Goal: Find specific page/section: Find specific page/section

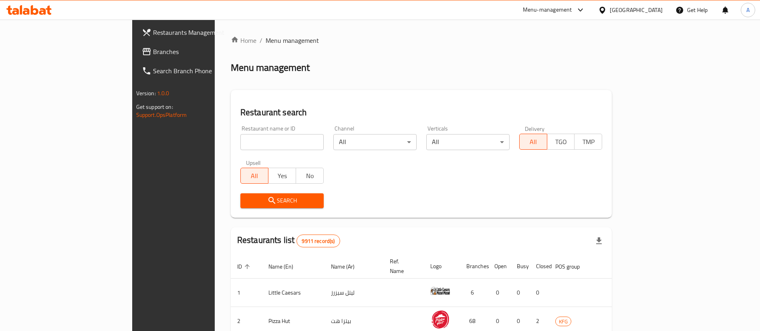
click at [240, 140] on input "search" at bounding box center [281, 142] width 83 height 16
type input "k"
click button "Search" at bounding box center [281, 200] width 83 height 15
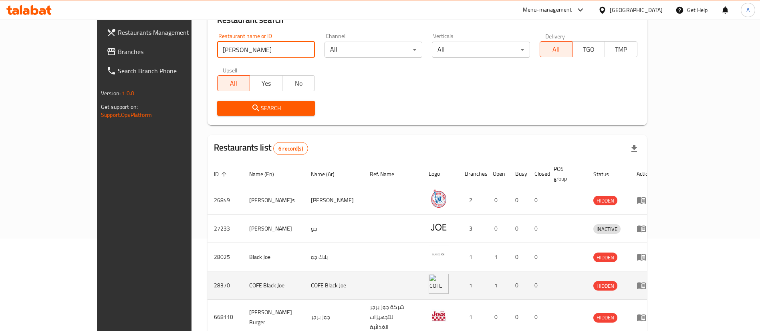
scroll to position [153, 0]
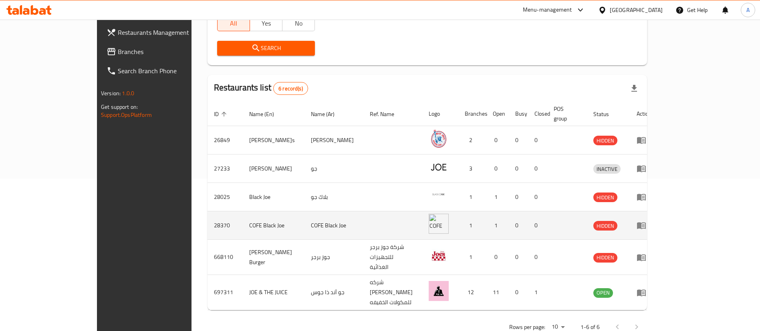
click at [407, 214] on td "enhanced table" at bounding box center [392, 225] width 59 height 28
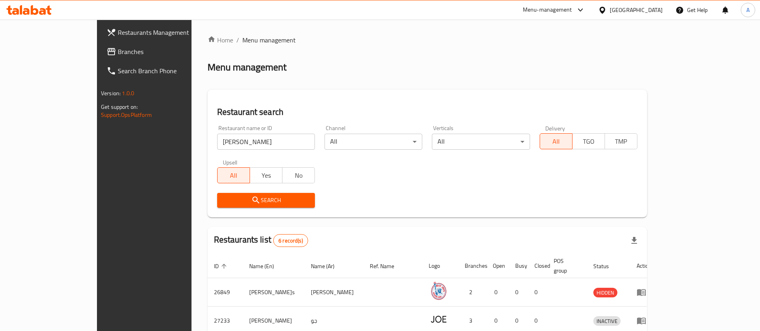
scroll to position [0, 0]
drag, startPoint x: 235, startPoint y: 140, endPoint x: 214, endPoint y: 142, distance: 21.3
click at [231, 142] on input "[PERSON_NAME]" at bounding box center [266, 142] width 98 height 16
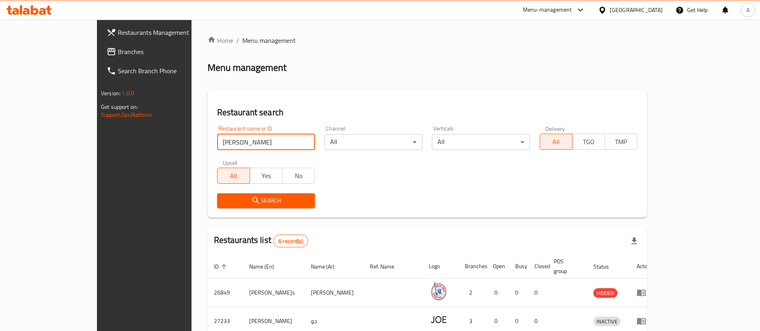
drag, startPoint x: 214, startPoint y: 142, endPoint x: 117, endPoint y: 134, distance: 97.2
click at [116, 137] on div "Restaurants Management Branches Search Branch Phone Version: 1.0.0 Get support …" at bounding box center [380, 263] width 566 height 487
click button "Search" at bounding box center [266, 200] width 98 height 15
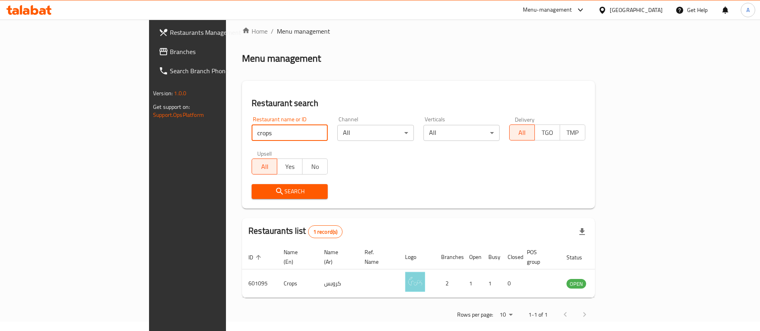
scroll to position [10, 0]
drag, startPoint x: 210, startPoint y: 133, endPoint x: 60, endPoint y: 131, distance: 150.6
click at [149, 131] on div "Restaurants Management Branches Search Branch Phone Version: 1.0.0 Get support …" at bounding box center [380, 174] width 462 height 331
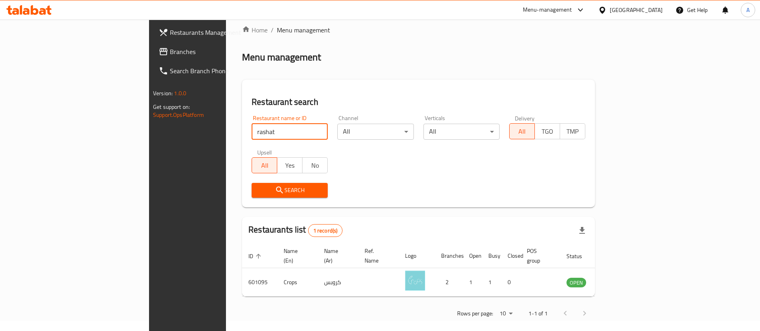
click button "Search" at bounding box center [289, 190] width 76 height 15
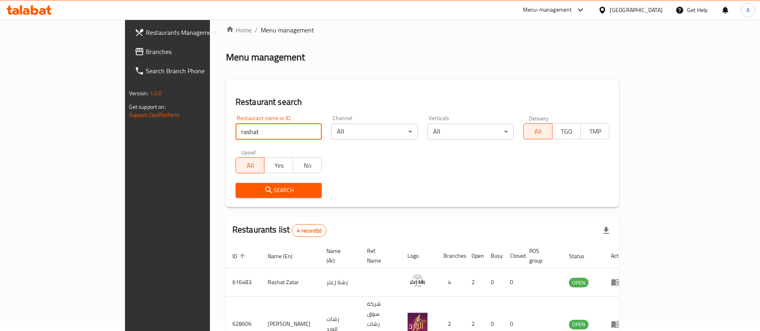
drag, startPoint x: 455, startPoint y: 174, endPoint x: 321, endPoint y: 192, distance: 135.7
click at [455, 174] on div "Restaurant name or ID rashat Restaurant name or ID Channel All ​ Verticals All …" at bounding box center [423, 157] width 384 height 92
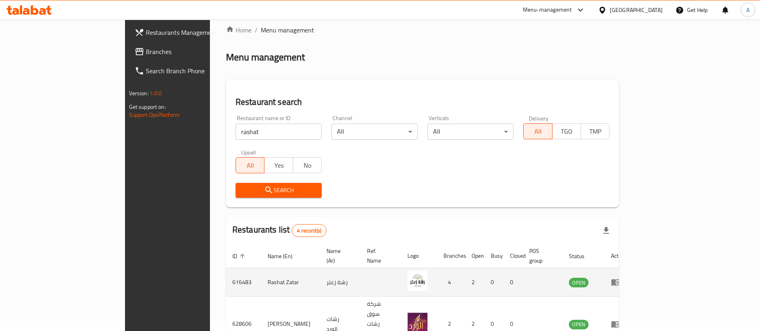
click at [226, 270] on td "616483" at bounding box center [243, 282] width 35 height 28
click at [226, 269] on td "616483" at bounding box center [243, 282] width 35 height 28
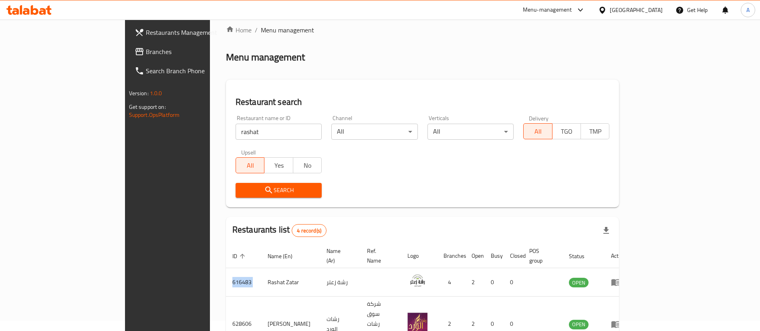
copy td "616483"
drag, startPoint x: 271, startPoint y: 127, endPoint x: 6, endPoint y: 129, distance: 265.1
click at [125, 134] on div "Restaurants Management Branches Search Branch Phone Version: 1.0.0 Get support …" at bounding box center [380, 237] width 510 height 456
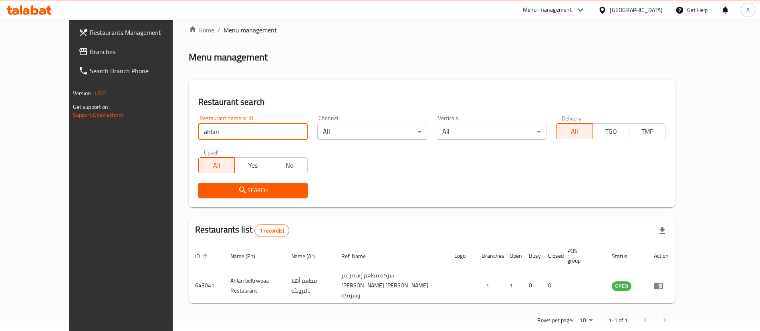
scroll to position [0, 0]
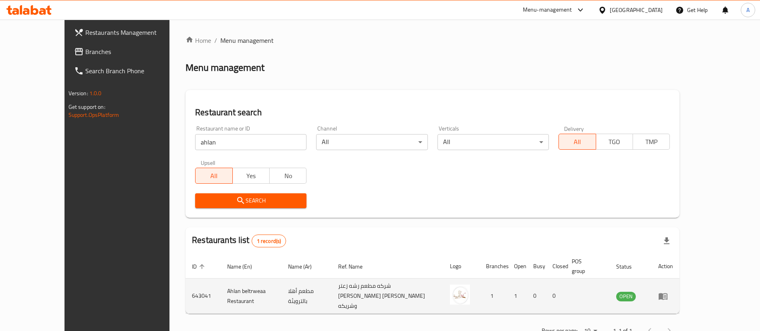
click at [185, 283] on td "643041" at bounding box center [202, 296] width 35 height 35
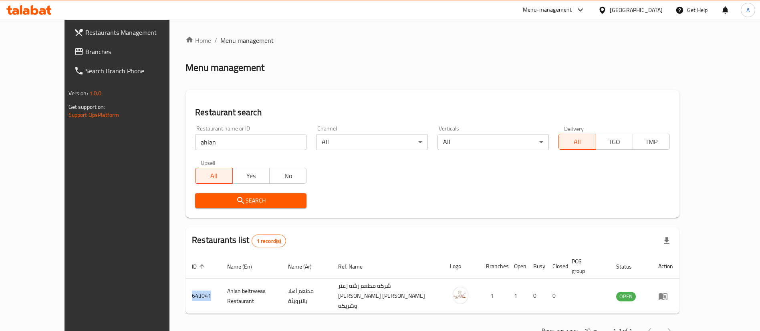
copy td "643041"
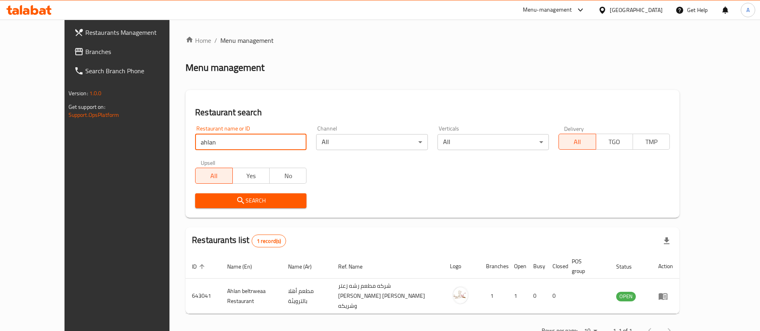
drag, startPoint x: 228, startPoint y: 140, endPoint x: 43, endPoint y: 133, distance: 184.7
click at [64, 143] on div "Restaurants Management Branches Search Branch Phone Version: 1.0.0 Get support …" at bounding box center [379, 189] width 631 height 338
type input "ovenly"
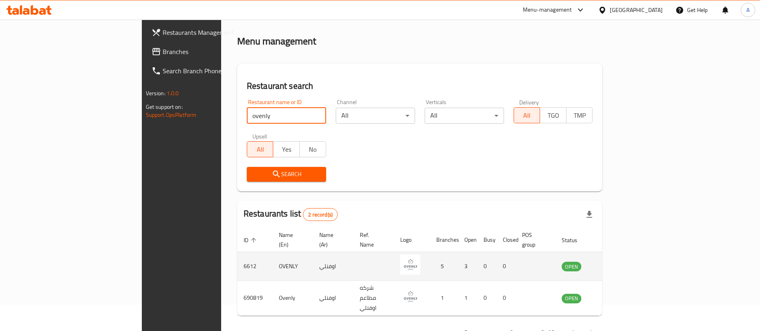
scroll to position [39, 0]
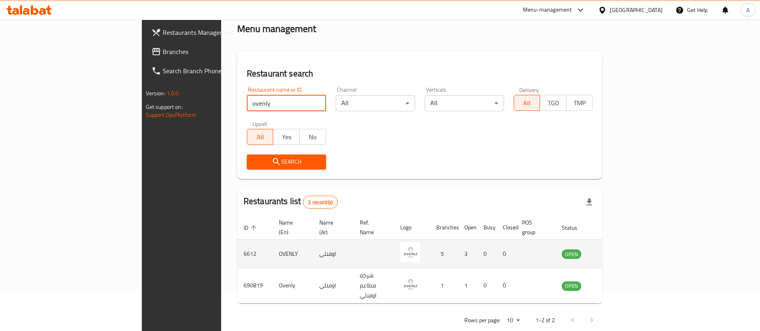
click at [613, 249] on icon "enhanced table" at bounding box center [608, 254] width 10 height 10
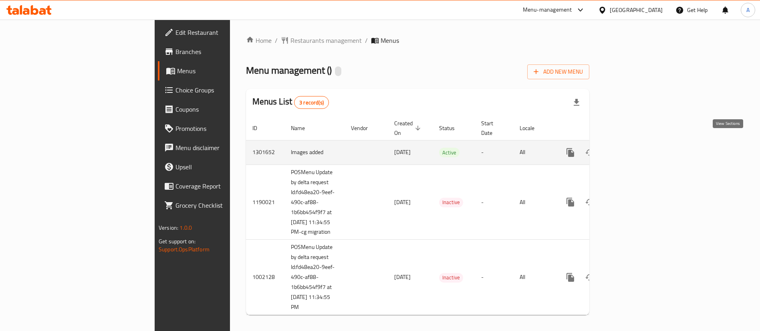
click at [633, 148] on icon "enhanced table" at bounding box center [628, 153] width 10 height 10
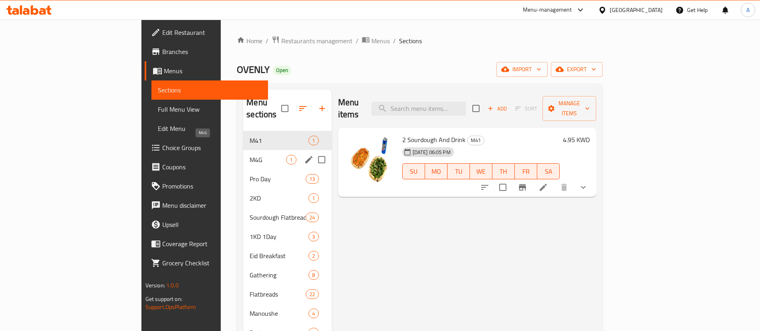
click at [249, 155] on span "M4G" at bounding box center [267, 160] width 36 height 10
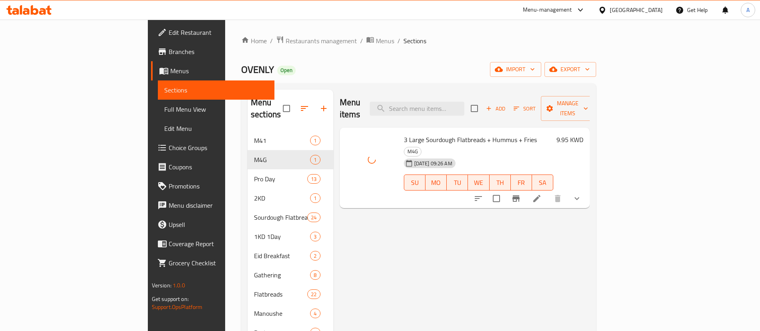
click at [373, 74] on div "OVENLY Open import export" at bounding box center [418, 69] width 355 height 15
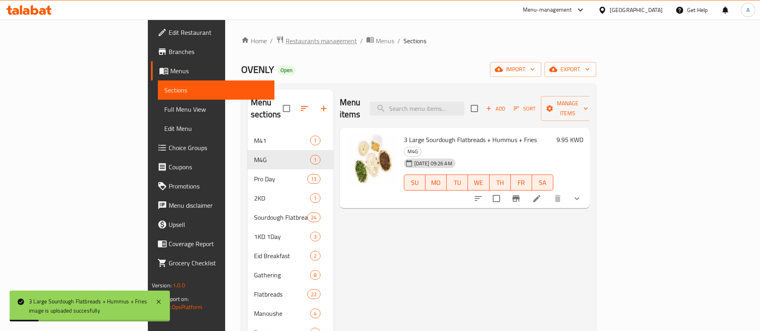
click at [286, 40] on span "Restaurants management" at bounding box center [321, 41] width 71 height 10
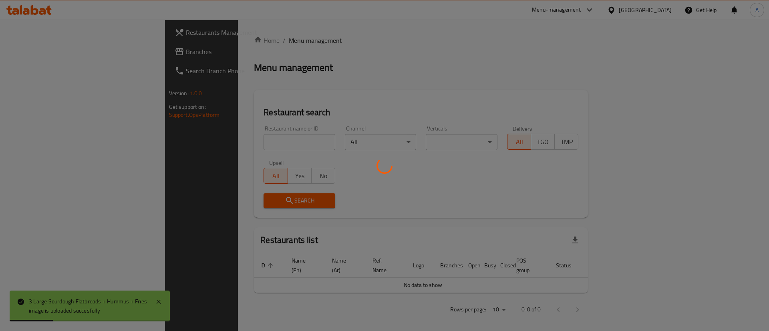
click at [258, 143] on div at bounding box center [384, 165] width 769 height 331
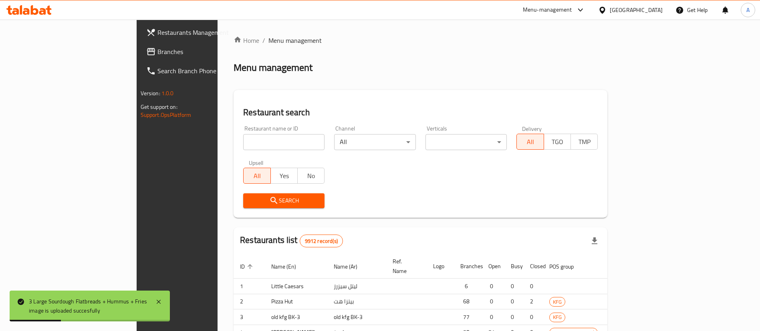
click at [257, 143] on div at bounding box center [380, 165] width 760 height 331
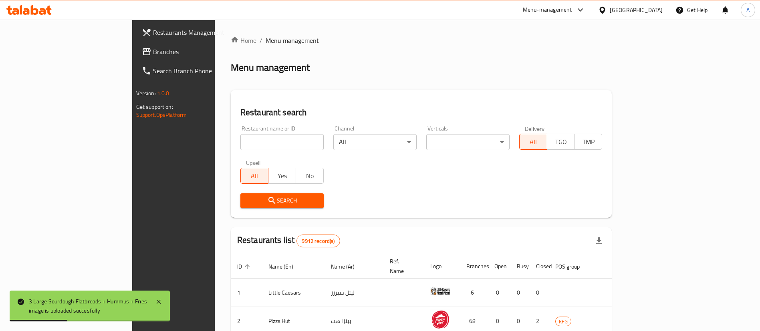
click at [257, 143] on input "search" at bounding box center [281, 142] width 83 height 16
click at [256, 142] on input "search" at bounding box center [281, 142] width 83 height 16
type input "ovenly"
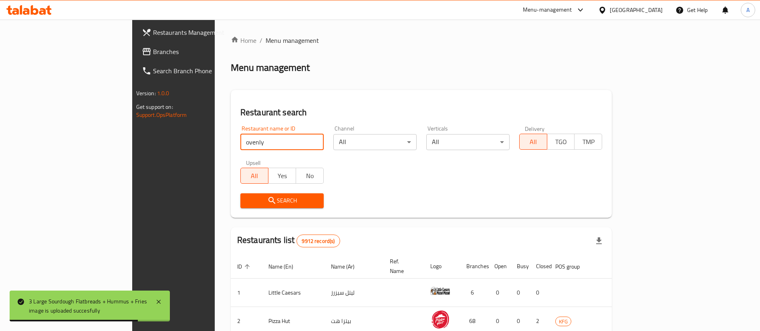
click button "Search" at bounding box center [281, 200] width 83 height 15
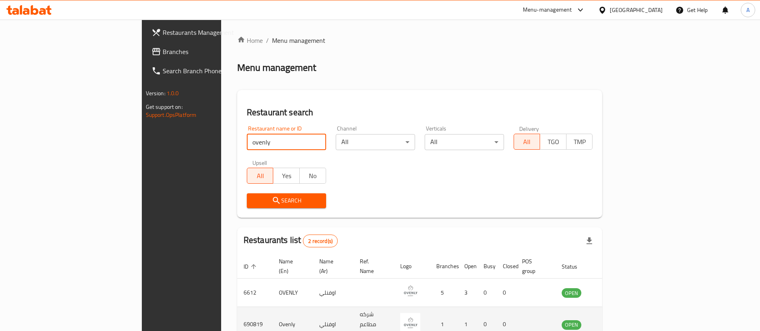
click at [618, 320] on link "enhanced table" at bounding box center [610, 325] width 15 height 10
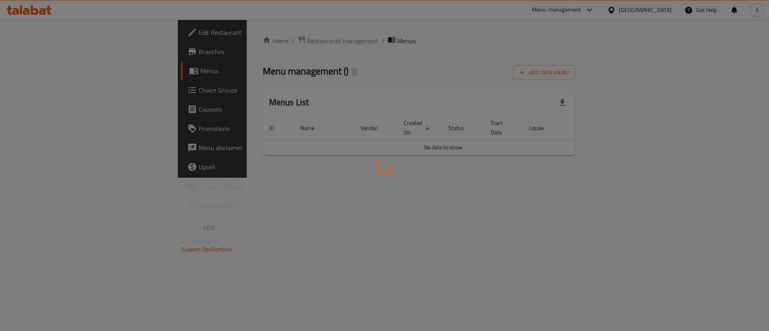
click at [719, 309] on div at bounding box center [384, 165] width 769 height 331
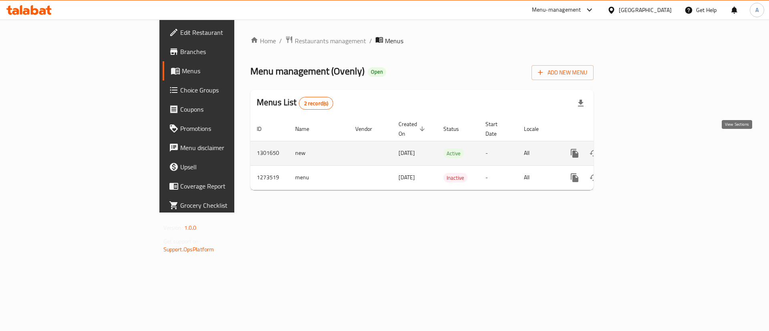
click at [637, 149] on icon "enhanced table" at bounding box center [632, 154] width 10 height 10
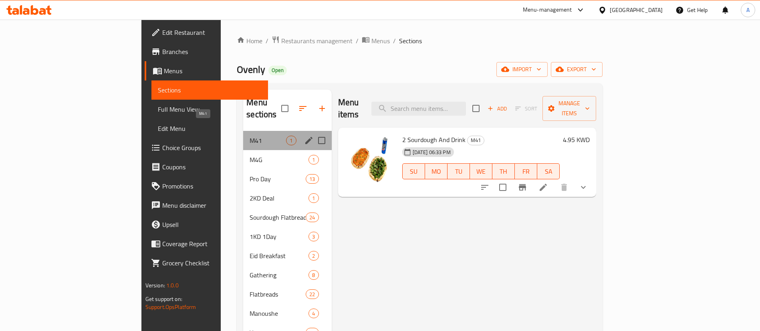
click at [249, 136] on span "M41" at bounding box center [267, 141] width 36 height 10
click at [249, 155] on span "M4G" at bounding box center [278, 160] width 59 height 10
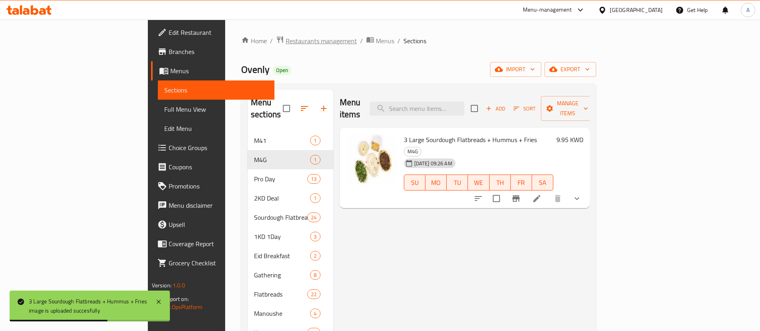
click at [286, 42] on span "Restaurants management" at bounding box center [321, 41] width 71 height 10
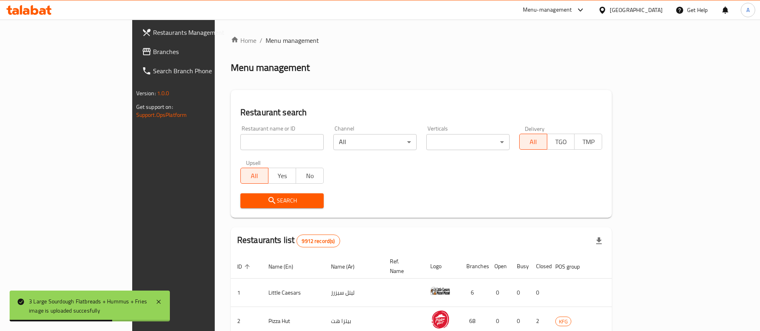
click at [245, 39] on ol "Home / Menu management" at bounding box center [421, 41] width 381 height 10
click at [245, 150] on div "Restaurant name or ID Restaurant name or ID" at bounding box center [281, 138] width 93 height 34
click at [243, 145] on input "search" at bounding box center [281, 142] width 83 height 16
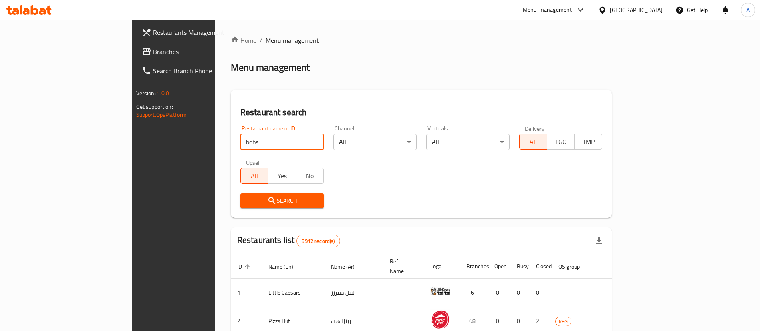
type input "bobs"
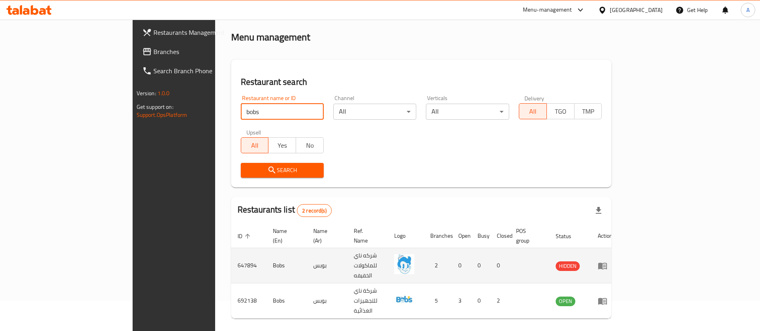
scroll to position [39, 0]
